Goal: Ask a question

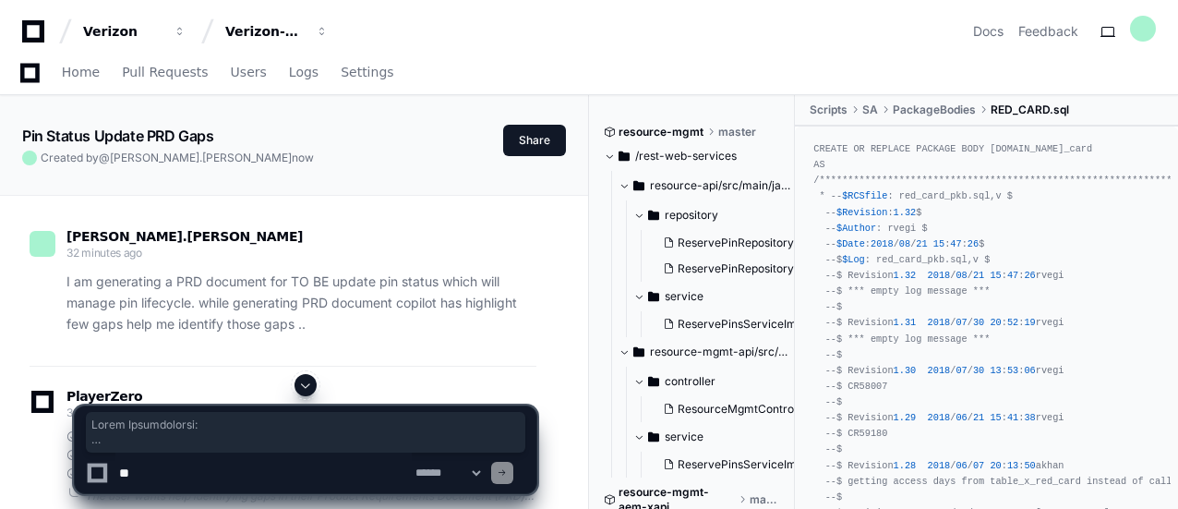
scroll to position [15400, 0]
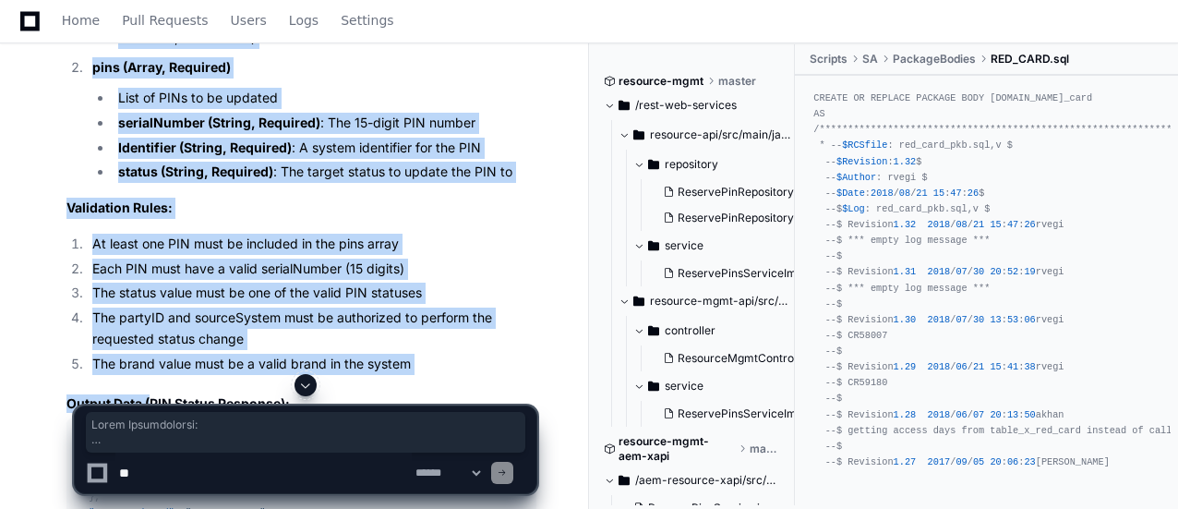
click at [224, 478] on textarea at bounding box center [263, 472] width 296 height 41
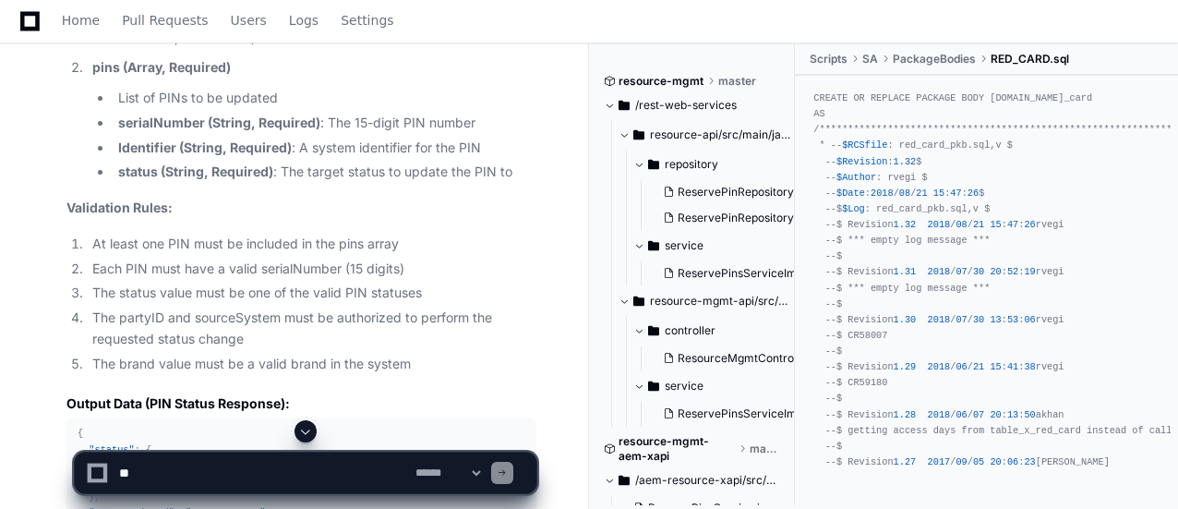
click at [209, 295] on li "The status value must be one of the valid PIN statuses" at bounding box center [312, 293] width 450 height 21
click at [183, 468] on textarea at bounding box center [263, 472] width 296 height 41
type textarea "*"
paste textarea "**********"
type textarea "**********"
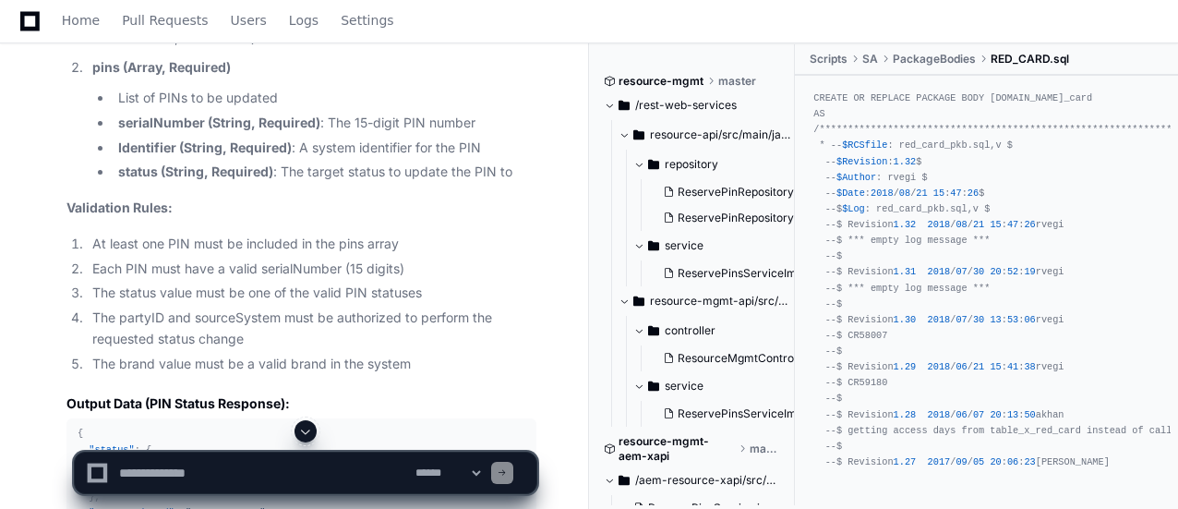
scroll to position [0, 0]
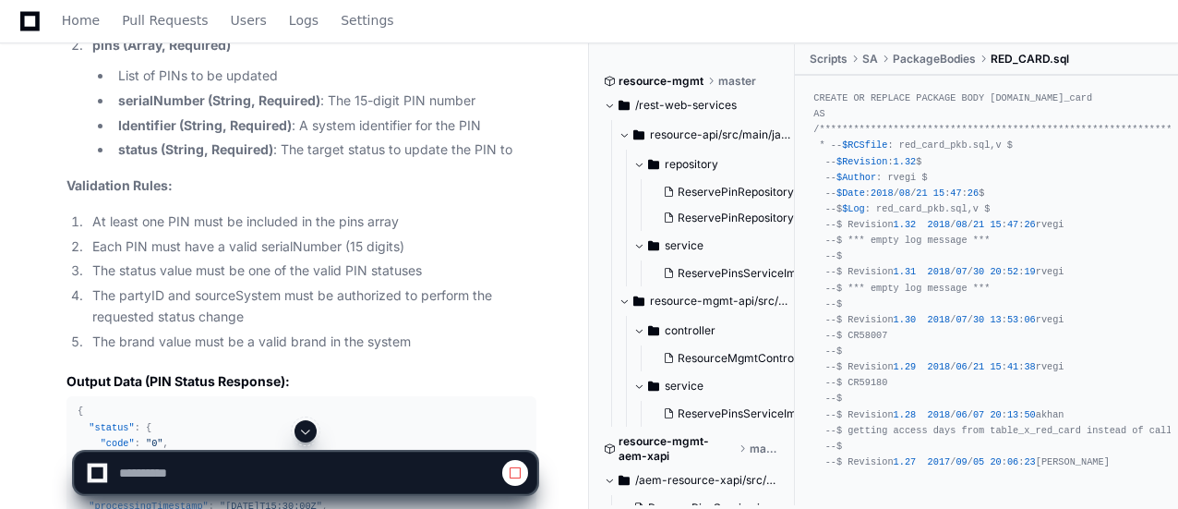
click at [307, 441] on button at bounding box center [306, 431] width 22 height 22
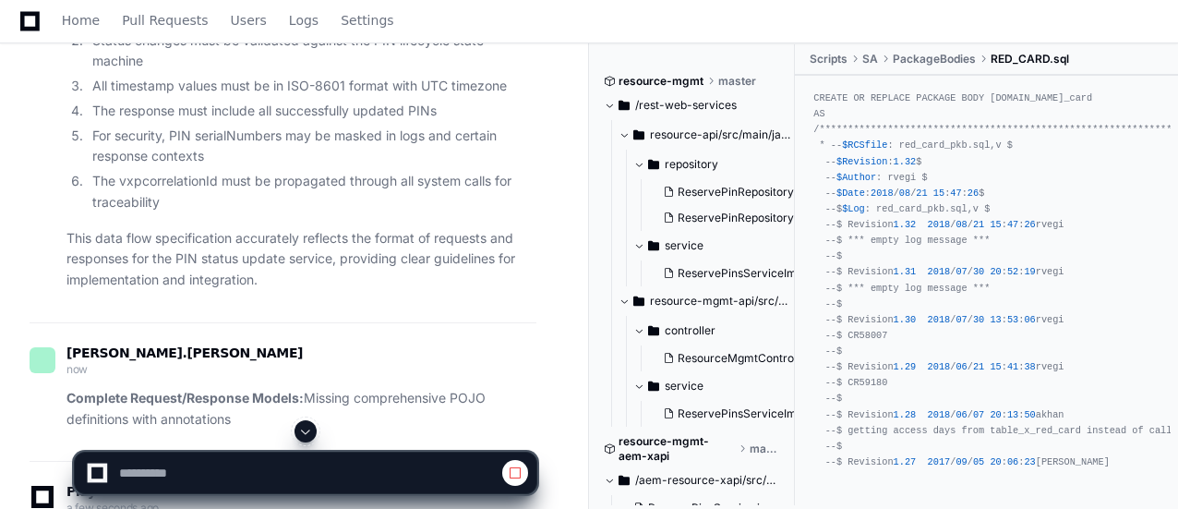
scroll to position [23413, 0]
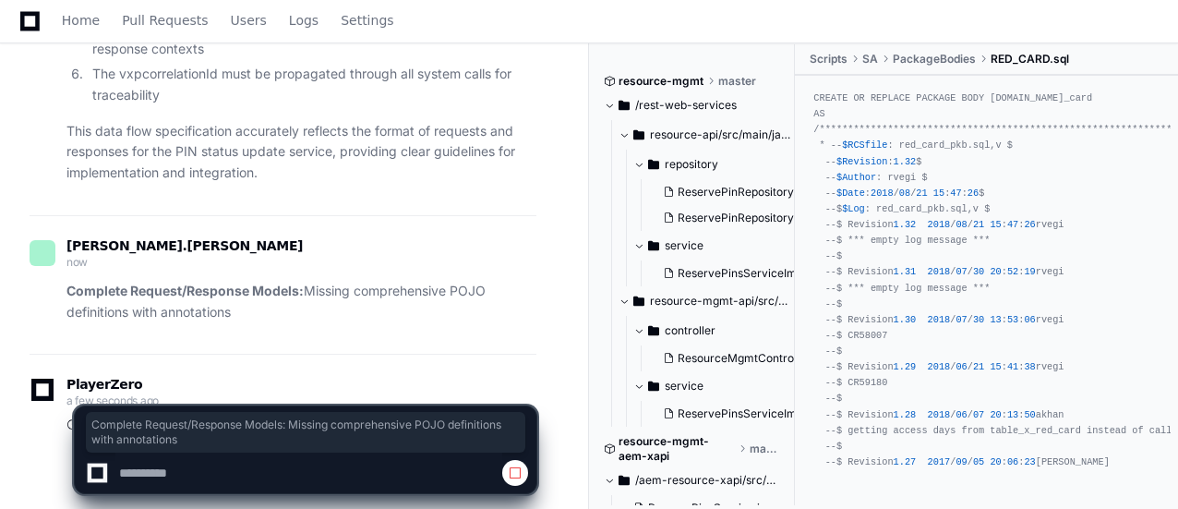
drag, startPoint x: 68, startPoint y: 223, endPoint x: 241, endPoint y: 243, distance: 173.8
click at [241, 281] on p "Complete Request/Response Models: Missing comprehensive POJO definitions with a…" at bounding box center [301, 302] width 470 height 42
copy p "Complete Request/Response Models: Missing comprehensive POJO definitions with a…"
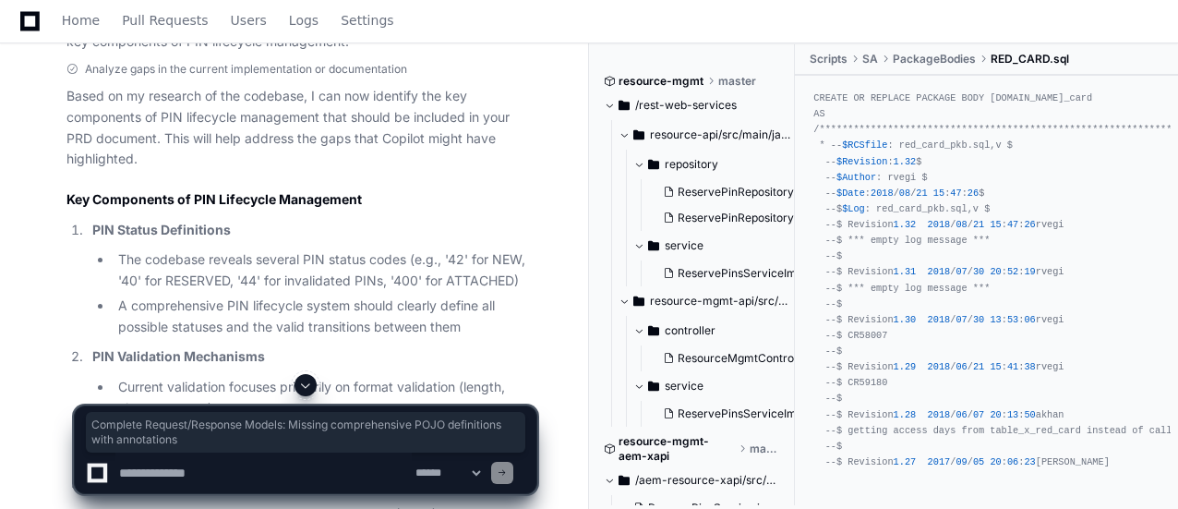
scroll to position [929, 0]
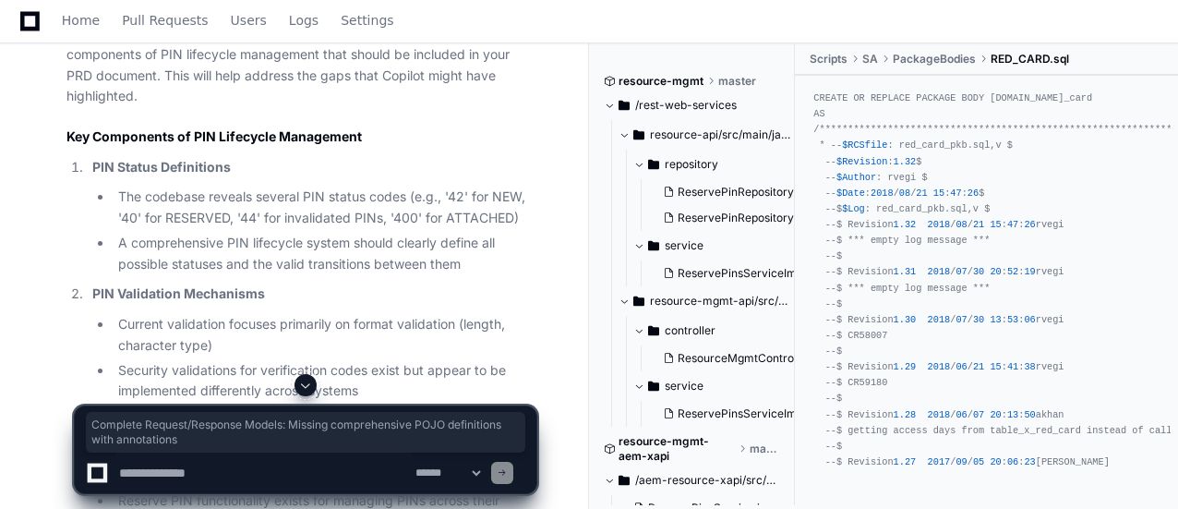
click at [306, 382] on span at bounding box center [305, 385] width 15 height 15
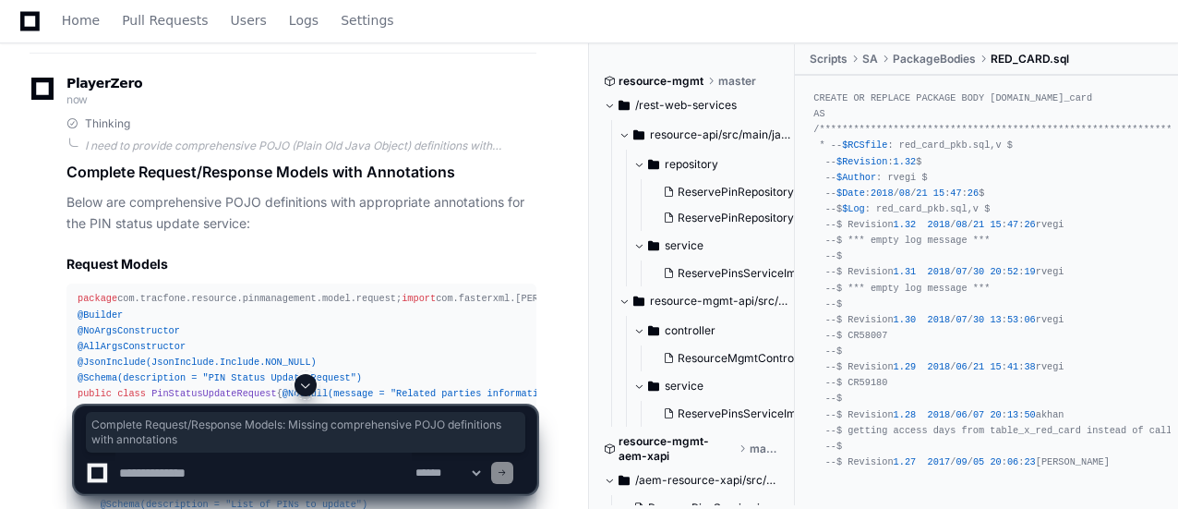
scroll to position [23614, 0]
